Goal: Information Seeking & Learning: Learn about a topic

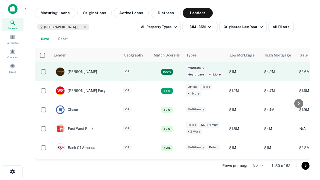
click at [178, 72] on td "100%" at bounding box center [167, 71] width 33 height 19
